Goal: Task Accomplishment & Management: Use online tool/utility

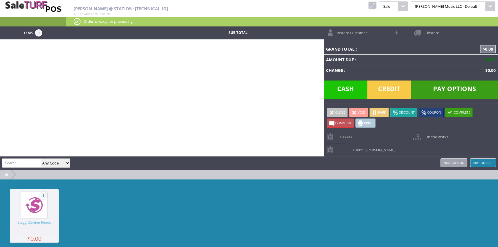
click at [376, 5] on link at bounding box center [372, 4] width 7 height 7
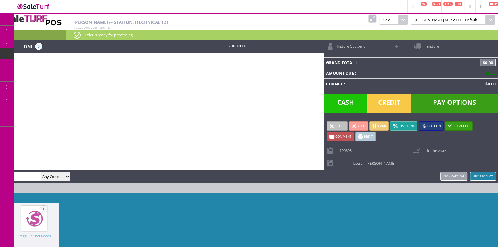
click at [41, 32] on span "Products" at bounding box center [42, 30] width 16 height 5
click at [5, 18] on icon at bounding box center [7, 20] width 6 height 5
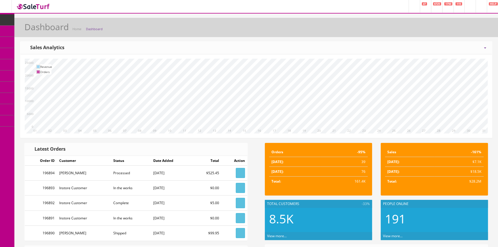
click at [48, 31] on span "Products" at bounding box center [41, 30] width 14 height 5
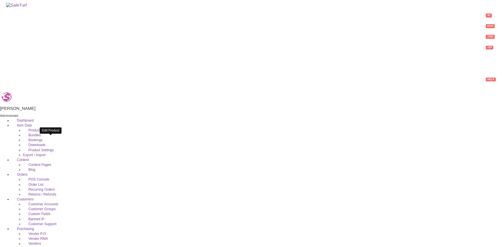
type input "1991tb-1"
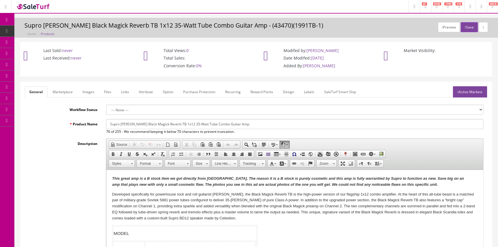
click at [310, 89] on link "Labels" at bounding box center [310, 91] width 20 height 11
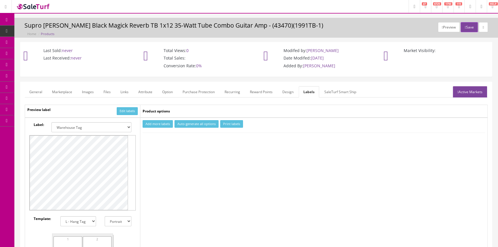
click at [124, 125] on select "Small Label 2 x 1 Label Shoe label 100 barcodes Dymo Label 2 X 1 Sticker Labels…" at bounding box center [92, 127] width 80 height 10
select select "16"
click at [52, 122] on select "Small Label 2 x 1 Label Shoe label 100 barcodes Dymo Label 2 X 1 Sticker Labels…" at bounding box center [92, 127] width 80 height 10
click at [148, 123] on button "Add more labels" at bounding box center [158, 124] width 30 height 8
type input "1"
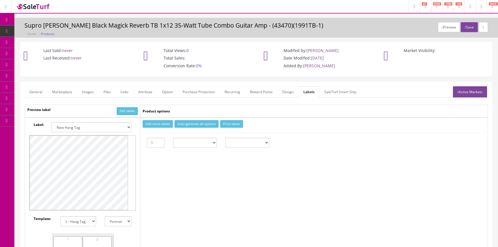
click at [159, 140] on input "1" at bounding box center [156, 143] width 18 height 10
click at [222, 123] on button "Print labels" at bounding box center [231, 124] width 23 height 8
click at [44, 30] on span "Products" at bounding box center [44, 30] width 14 height 5
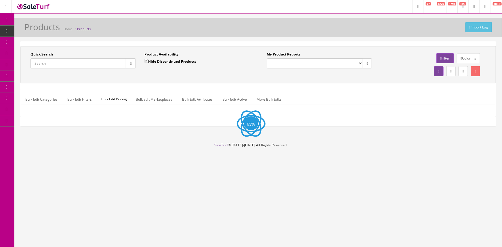
click at [81, 62] on input "Quick Search" at bounding box center [79, 63] width 96 height 10
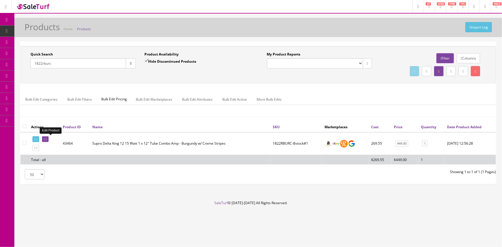
type input "1822rburc"
click at [45, 139] on icon at bounding box center [44, 139] width 1 height 3
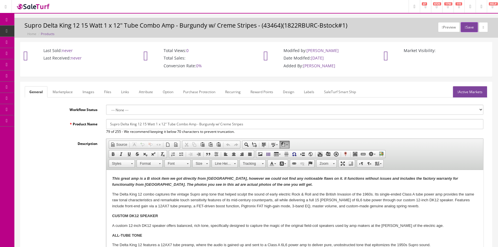
click at [309, 91] on link "Labels" at bounding box center [310, 91] width 20 height 11
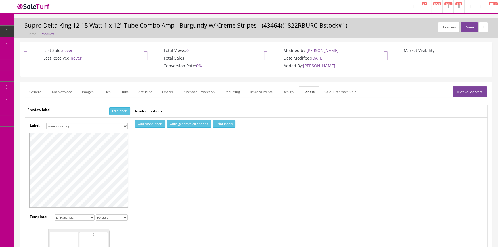
click at [113, 125] on select "Small Label 2 x 1 Label Shoe label 100 barcodes Dymo Label 2 X 1 Sticker Labels…" at bounding box center [86, 126] width 81 height 6
select select "16"
click at [46, 123] on select "Small Label 2 x 1 Label Shoe label 100 barcodes Dymo Label 2 X 1 Sticker Labels…" at bounding box center [86, 126] width 81 height 6
click at [151, 124] on button "Add more labels" at bounding box center [150, 124] width 30 height 8
type input "1"
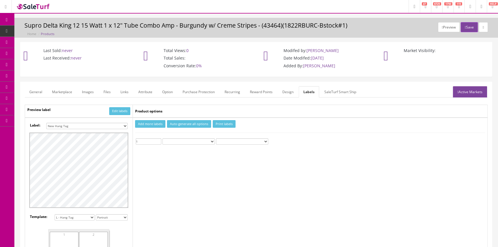
click at [159, 140] on input "1" at bounding box center [149, 141] width 26 height 6
click at [222, 122] on button "Print labels" at bounding box center [224, 124] width 23 height 8
click at [46, 28] on link "Products" at bounding box center [44, 31] width 60 height 11
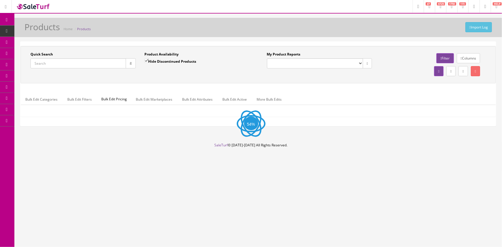
click at [85, 64] on input "Quick Search" at bounding box center [79, 63] width 96 height 10
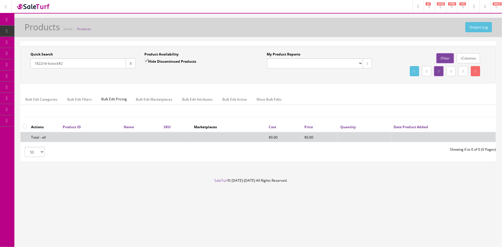
type input "1822rib-bstock#2"
click at [147, 60] on input "Hide Discontinued Products" at bounding box center [146, 61] width 4 height 4
checkbox input "false"
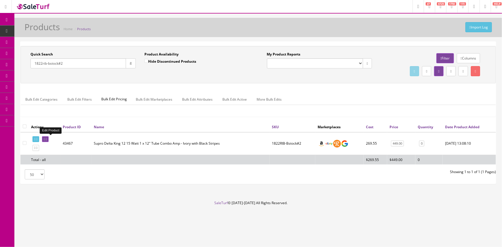
click at [45, 138] on icon at bounding box center [44, 139] width 1 height 3
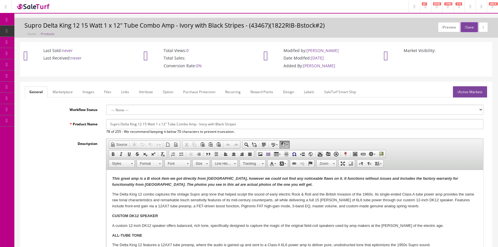
click at [312, 91] on link "Labels" at bounding box center [310, 91] width 20 height 11
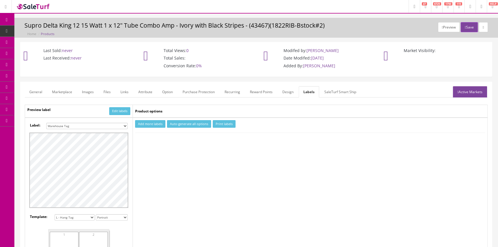
click at [108, 124] on select "Small Label 2 x 1 Label Shoe label 100 barcodes Dymo Label 2 X 1 Sticker Labels…" at bounding box center [86, 126] width 81 height 6
select select "16"
click at [46, 123] on select "Small Label 2 x 1 Label Shoe label 100 barcodes Dymo Label 2 X 1 Sticker Labels…" at bounding box center [86, 126] width 81 height 6
click at [159, 123] on button "Add more labels" at bounding box center [150, 124] width 30 height 8
type input "1"
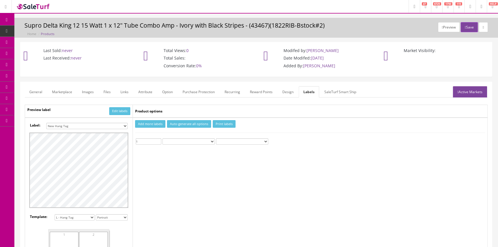
click at [159, 140] on input "1" at bounding box center [149, 141] width 26 height 6
click at [231, 123] on button "Print labels" at bounding box center [224, 124] width 23 height 8
click at [48, 29] on span "Products" at bounding box center [44, 30] width 14 height 5
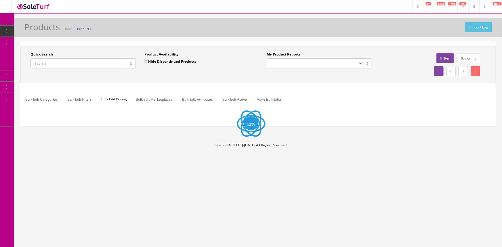
click at [92, 66] on input "Quick Search" at bounding box center [79, 63] width 96 height 10
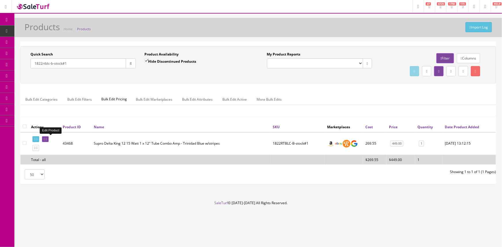
type input "1822rtblc-b-stock#1"
click at [45, 138] on icon at bounding box center [44, 139] width 1 height 3
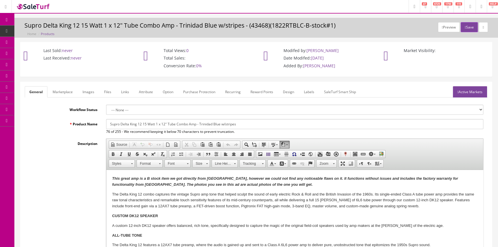
click at [312, 92] on link "Labels" at bounding box center [310, 91] width 20 height 11
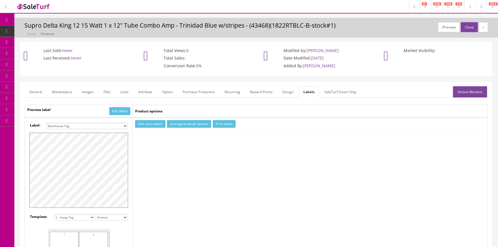
click at [100, 126] on select "Small Label 2 x 1 Label Shoe label 100 barcodes Dymo Label 2 X 1 Sticker Labels…" at bounding box center [86, 126] width 81 height 6
select select "16"
click at [46, 123] on select "Small Label 2 x 1 Label Shoe label 100 barcodes Dymo Label 2 X 1 Sticker Labels…" at bounding box center [86, 126] width 81 height 6
click at [153, 123] on button "Add more labels" at bounding box center [150, 124] width 30 height 8
type input "1"
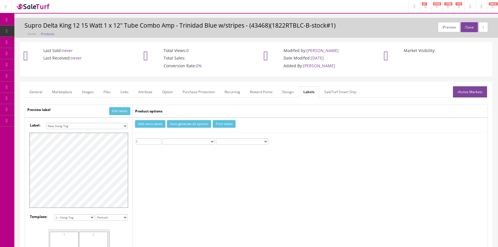
click at [160, 139] on input "1" at bounding box center [149, 141] width 26 height 6
click at [231, 123] on button "Print labels" at bounding box center [224, 124] width 23 height 8
click at [49, 28] on span "Products" at bounding box center [44, 30] width 14 height 5
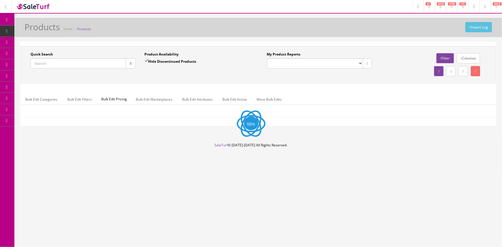
click at [45, 62] on input "Quick Search" at bounding box center [79, 63] width 96 height 10
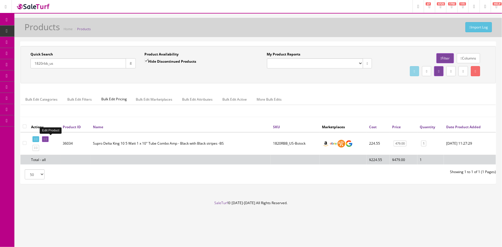
type input "1820rbb_us"
click at [45, 139] on icon at bounding box center [44, 139] width 1 height 3
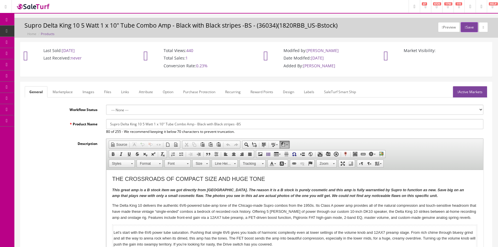
click at [311, 91] on link "Labels" at bounding box center [310, 91] width 20 height 11
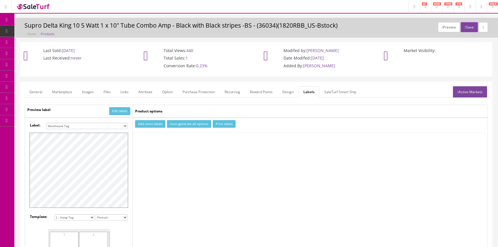
click at [118, 125] on select "Small Label 2 x 1 Label Shoe label 100 barcodes Dymo Label 2 X 1 Sticker Labels…" at bounding box center [86, 126] width 81 height 6
select select "16"
click at [46, 123] on select "Small Label 2 x 1 Label Shoe label 100 barcodes Dymo Label 2 X 1 Sticker Labels…" at bounding box center [86, 126] width 81 height 6
click at [155, 121] on button "Add more labels" at bounding box center [150, 124] width 30 height 8
click at [159, 139] on input "number" at bounding box center [149, 141] width 26 height 6
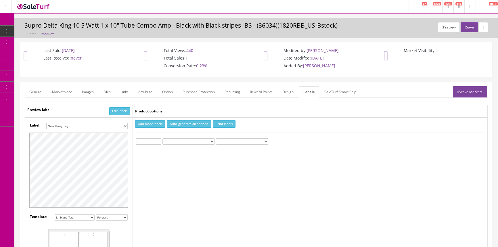
type input "1"
click at [159, 140] on input "1" at bounding box center [149, 141] width 26 height 6
click at [218, 124] on button "Print labels" at bounding box center [224, 124] width 23 height 8
click at [44, 30] on span "Products" at bounding box center [44, 30] width 14 height 5
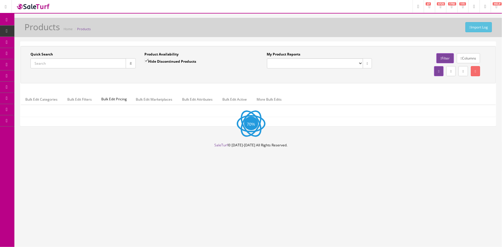
click at [84, 63] on input "Quick Search" at bounding box center [79, 63] width 96 height 10
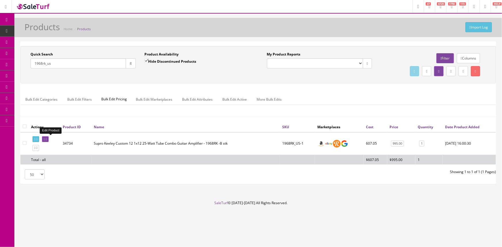
type input "1968rk_us"
click at [45, 138] on icon at bounding box center [44, 139] width 1 height 3
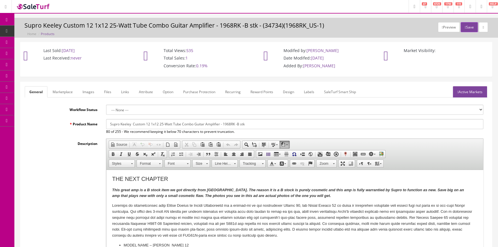
click at [308, 92] on link "Labels" at bounding box center [310, 91] width 20 height 11
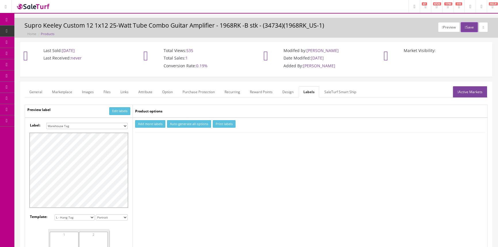
click at [124, 124] on select "Small Label 2 x 1 Label Shoe label 100 barcodes Dymo Label 2 X 1 Sticker Labels…" at bounding box center [86, 126] width 81 height 6
select select "16"
click at [46, 123] on select "Small Label 2 x 1 Label Shoe label 100 barcodes Dymo Label 2 X 1 Sticker Labels…" at bounding box center [86, 126] width 81 height 6
click at [157, 125] on button "Add more labels" at bounding box center [150, 124] width 30 height 8
type input "1"
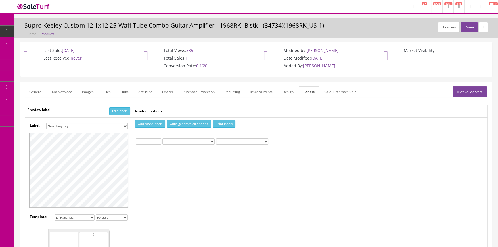
click at [159, 140] on input "1" at bounding box center [149, 141] width 26 height 6
click at [223, 126] on button "Print labels" at bounding box center [224, 124] width 23 height 8
click at [89, 91] on link "Images" at bounding box center [87, 91] width 21 height 11
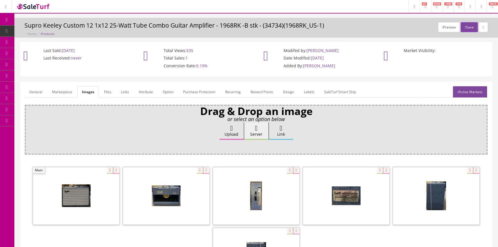
click at [38, 29] on span "Products" at bounding box center [44, 30] width 14 height 5
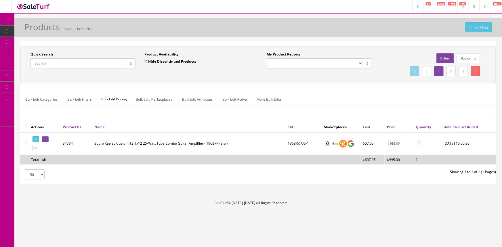
click at [50, 64] on input "Quick Search" at bounding box center [79, 63] width 96 height 10
type input "18449"
click at [45, 140] on icon at bounding box center [44, 139] width 1 height 3
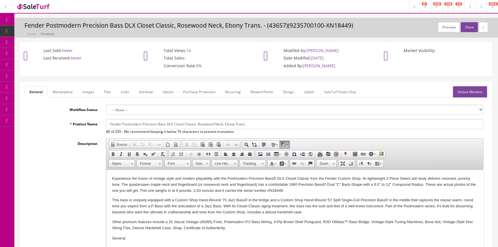
click at [308, 92] on link "Labels" at bounding box center [310, 91] width 20 height 11
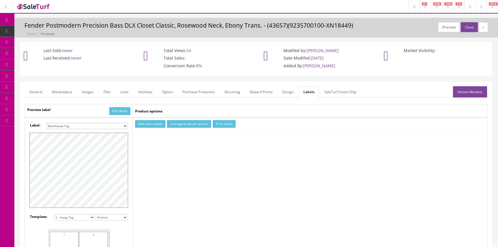
click at [110, 124] on select "Small Label 2 x 1 Label Shoe label 100 barcodes Dymo Label 2 X 1 Sticker Labels…" at bounding box center [86, 126] width 81 height 6
select select "16"
click at [46, 123] on select "Small Label 2 x 1 Label Shoe label 100 barcodes Dymo Label 2 X 1 Sticker Labels…" at bounding box center [86, 126] width 81 height 6
click at [153, 124] on button "Add more labels" at bounding box center [150, 124] width 30 height 8
type input "1"
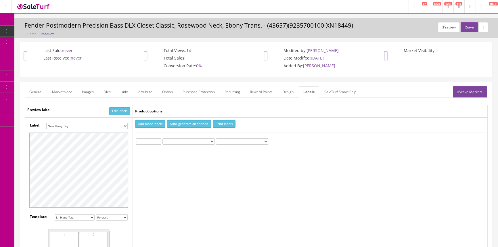
click at [160, 139] on input "1" at bounding box center [149, 141] width 26 height 6
click at [216, 123] on button "Print labels" at bounding box center [224, 124] width 23 height 8
